Goal: Task Accomplishment & Management: Complete application form

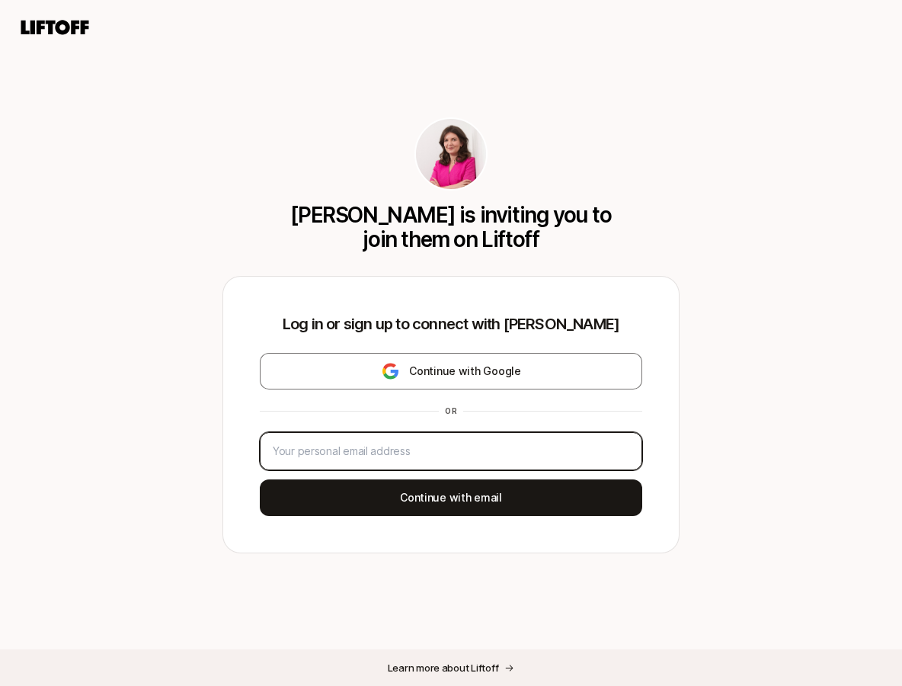
click at [466, 447] on input "email" at bounding box center [451, 451] width 357 height 18
click at [569, 459] on input "email" at bounding box center [451, 451] width 357 height 18
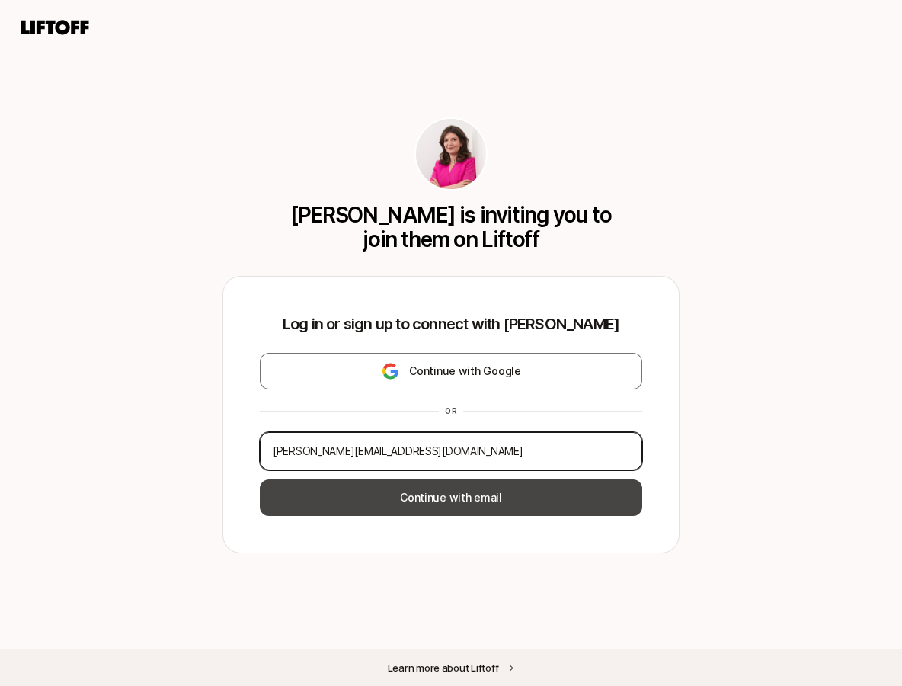
type input "[PERSON_NAME][EMAIL_ADDRESS][DOMAIN_NAME]"
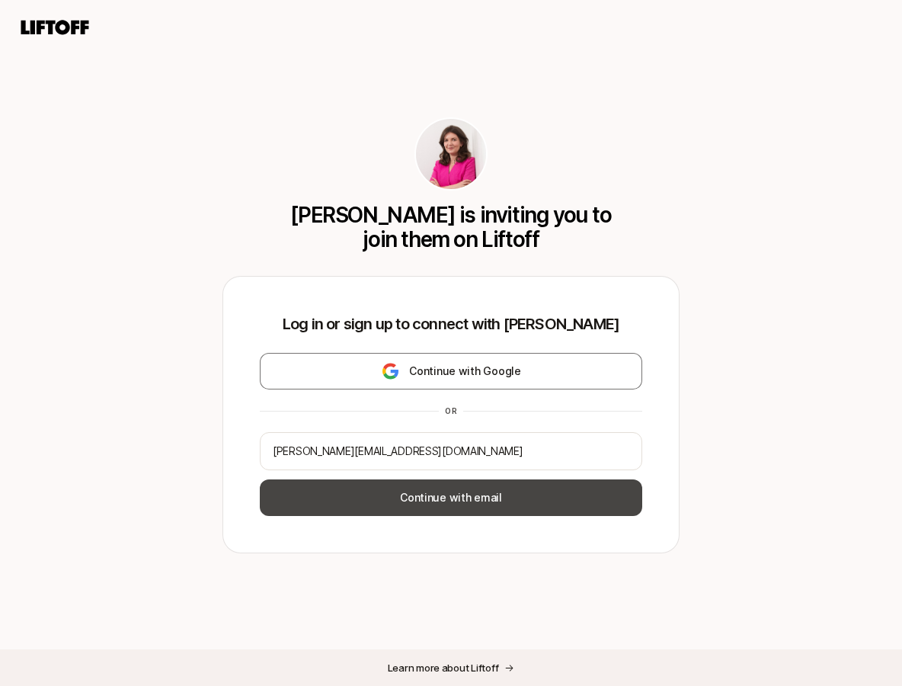
click at [554, 501] on button "Continue with email" at bounding box center [451, 497] width 383 height 37
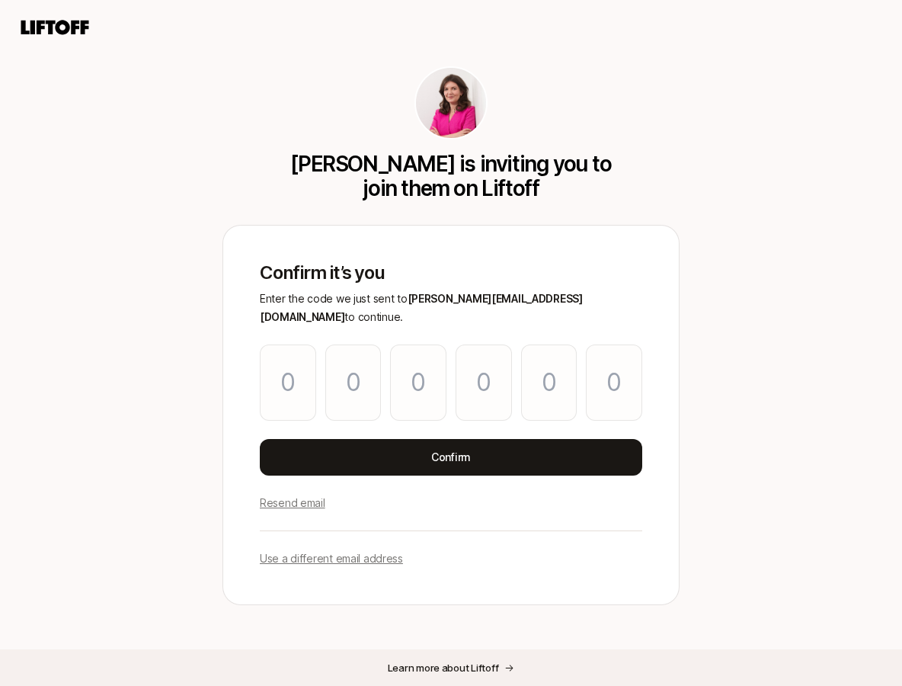
click at [863, 380] on div "[PERSON_NAME] is inviting you to join them on Liftoff Confirm it’s you Enter th…" at bounding box center [451, 366] width 902 height 600
click at [276, 376] on input "Please enter OTP character 1" at bounding box center [288, 382] width 56 height 76
click at [316, 494] on p "Resend email" at bounding box center [293, 503] width 66 height 18
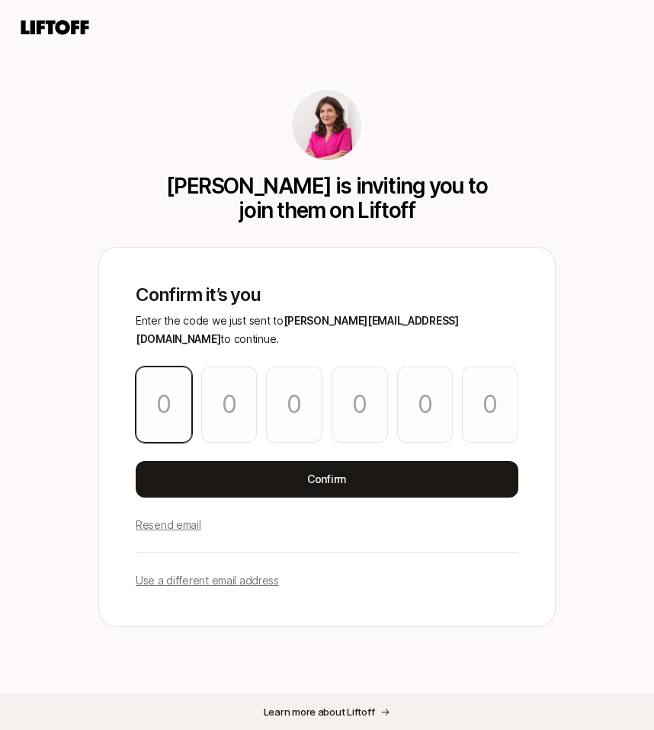
click at [162, 407] on input "Please enter OTP character 1" at bounding box center [164, 405] width 56 height 76
paste input "1"
type input "1"
type input "8"
type input "0"
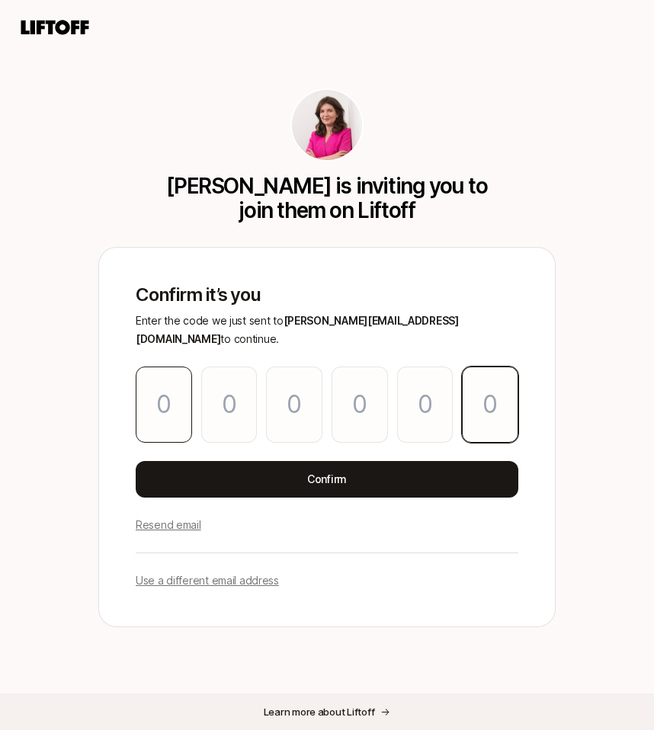
type input "9"
type input "8"
type input "1"
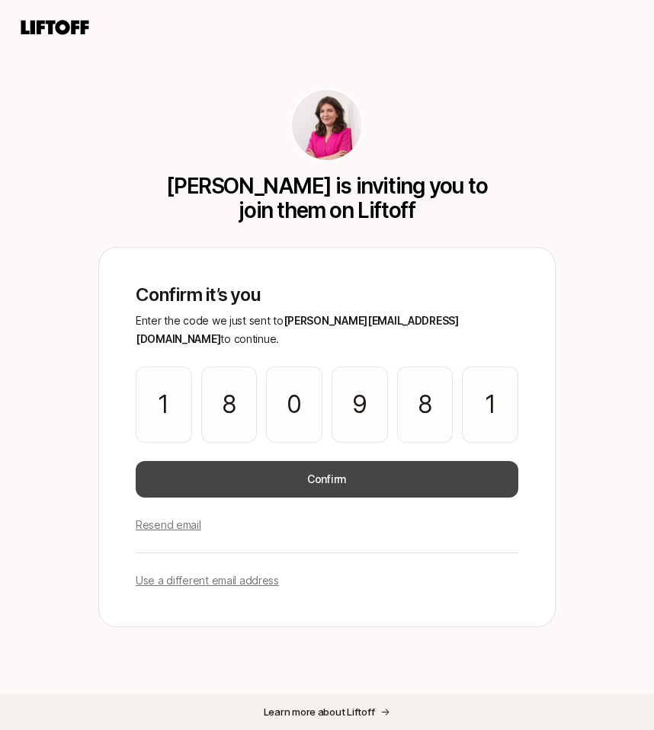
click at [242, 465] on button "Confirm" at bounding box center [327, 479] width 383 height 37
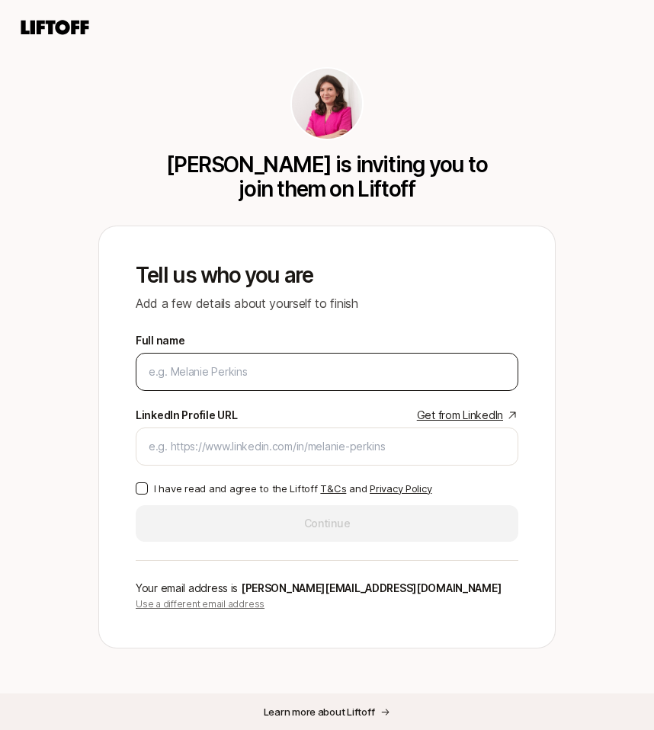
click at [262, 367] on input "Full name" at bounding box center [327, 372] width 357 height 18
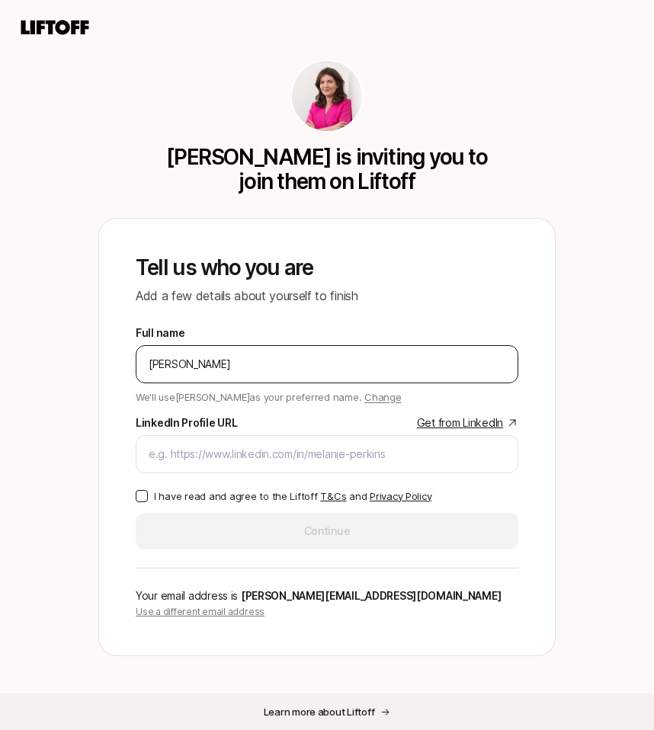
type input "[PERSON_NAME]"
click at [136, 492] on button "I have read and agree to the Liftoff T&Cs and Privacy Policy" at bounding box center [142, 496] width 12 height 12
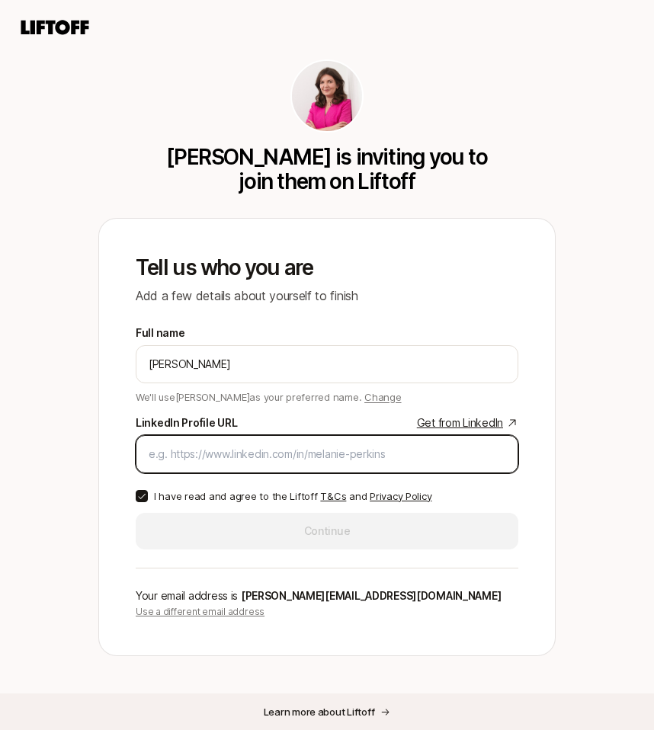
click at [318, 454] on input "LinkedIn Profile URL Get from LinkedIn" at bounding box center [327, 454] width 357 height 18
paste input "[URL][DOMAIN_NAME]"
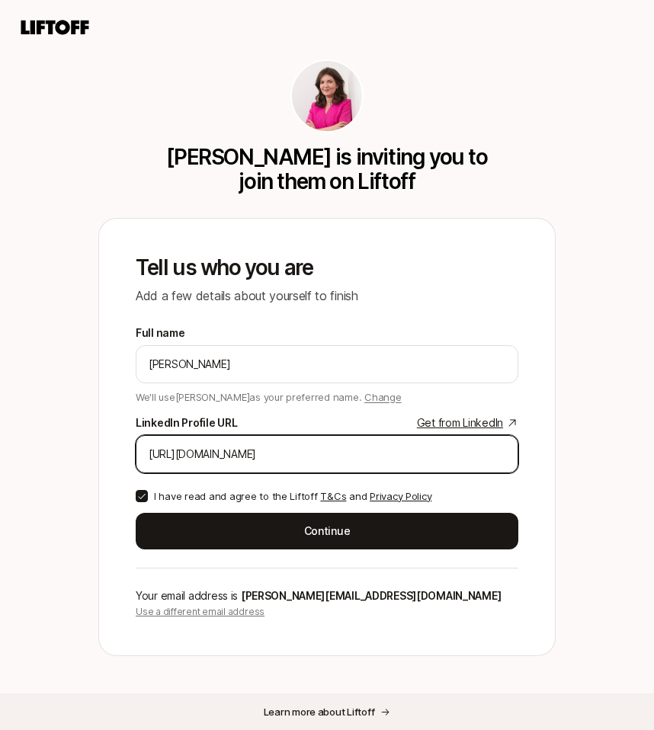
type input "[URL][DOMAIN_NAME]"
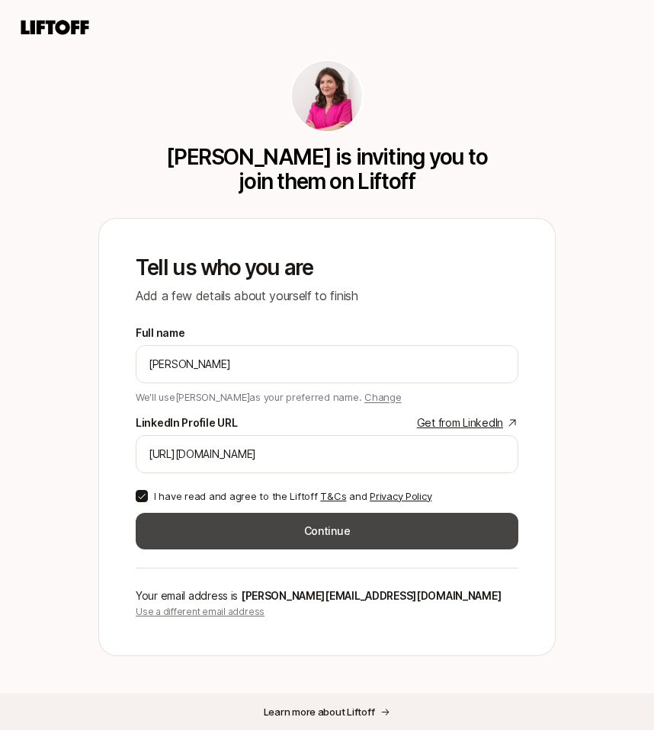
click at [312, 535] on button "Continue" at bounding box center [327, 531] width 383 height 37
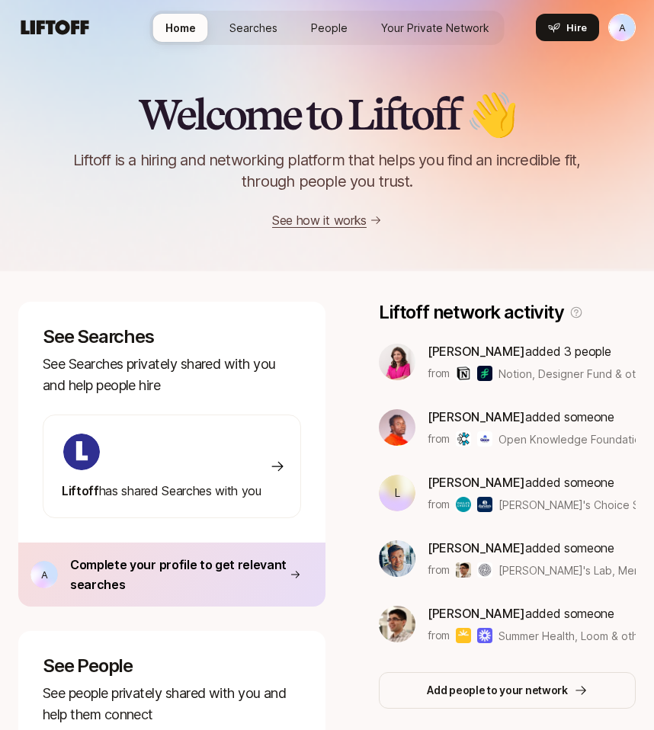
click at [254, 27] on span "Searches" at bounding box center [253, 28] width 48 height 16
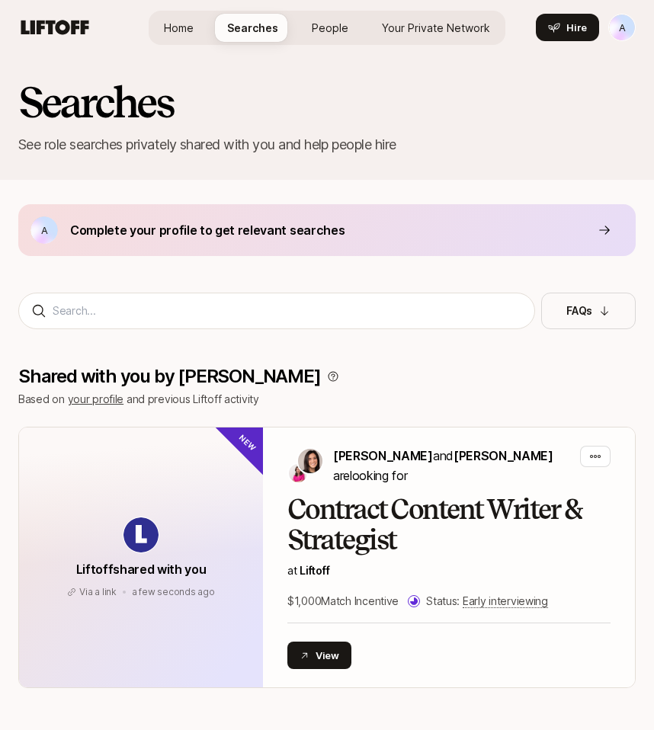
click at [360, 56] on div "Searches See role searches privately shared with you and help people hire" at bounding box center [327, 117] width 654 height 125
click at [338, 43] on div "Home Searches People Your Private Network Hire" at bounding box center [327, 28] width 357 height 34
click at [325, 31] on span "People" at bounding box center [330, 28] width 37 height 16
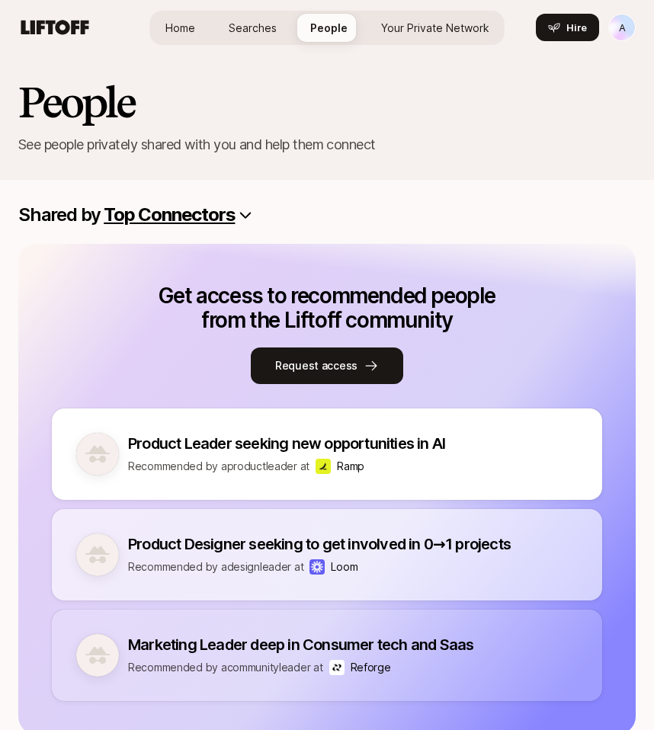
click at [425, 14] on link "Your Private Network" at bounding box center [435, 28] width 133 height 28
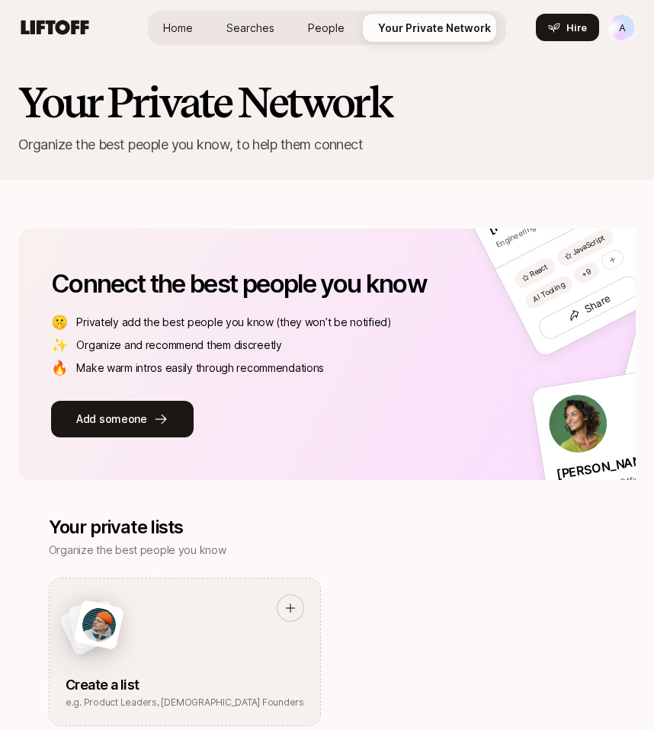
scroll to position [2, 0]
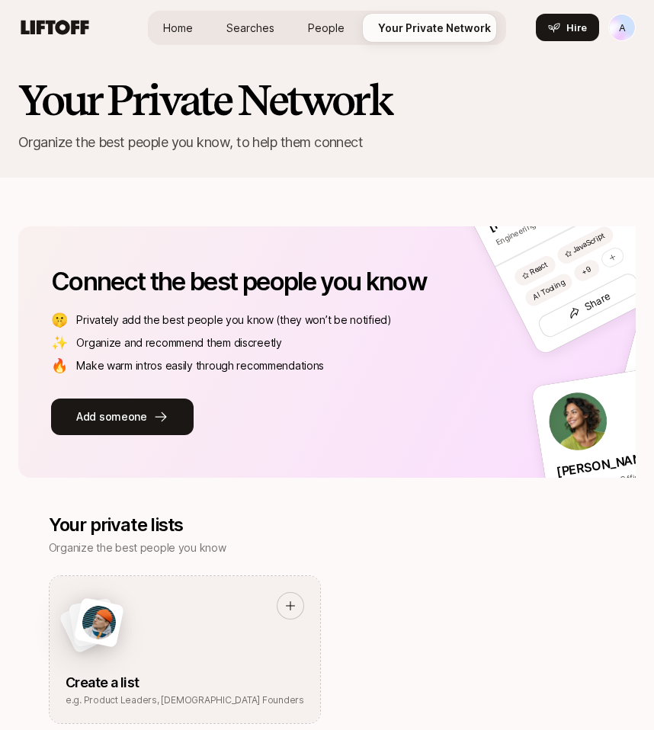
click at [312, 22] on span "People" at bounding box center [326, 28] width 37 height 16
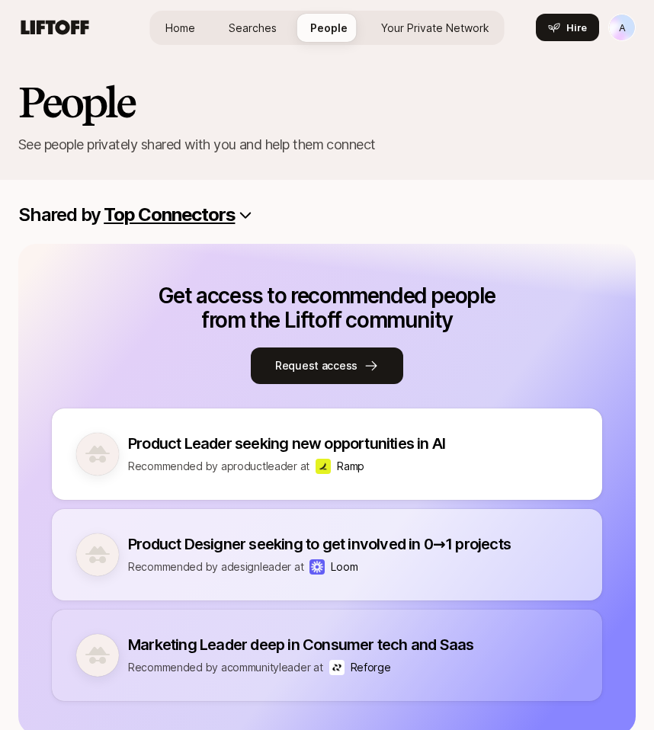
click at [261, 21] on span "Searches" at bounding box center [253, 28] width 48 height 16
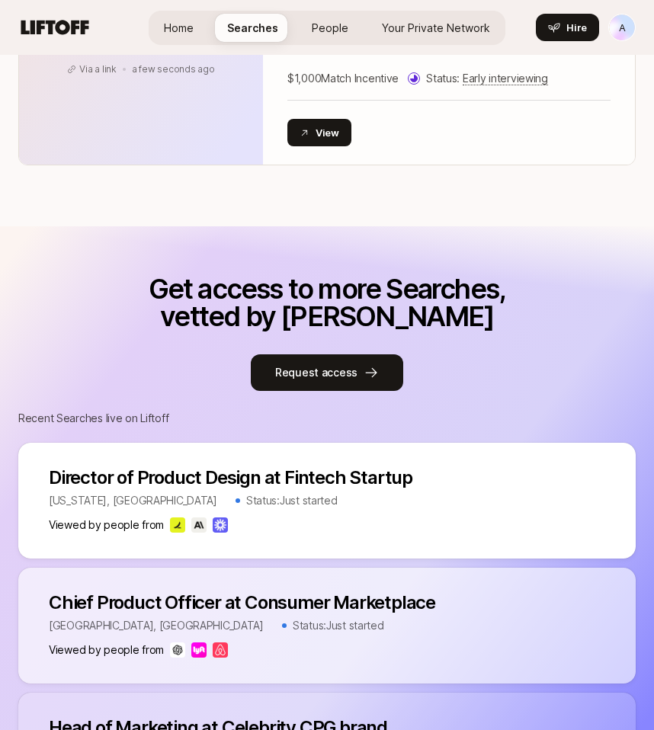
scroll to position [538, 0]
